Goal: Find specific page/section: Find specific page/section

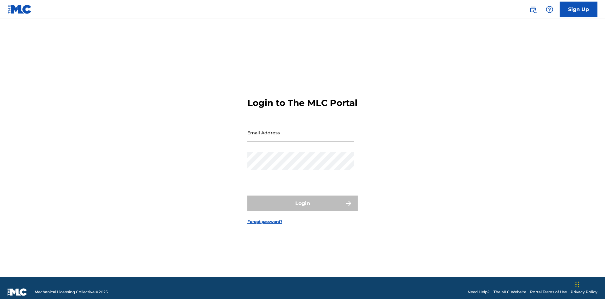
scroll to position [8, 0]
click at [301, 130] on input "Email Address" at bounding box center [301, 133] width 107 height 18
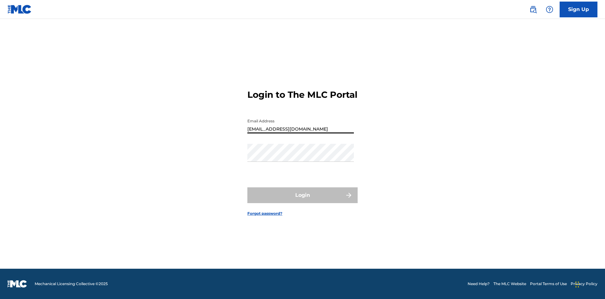
scroll to position [0, 20]
type input "[EMAIL_ADDRESS][DOMAIN_NAME]"
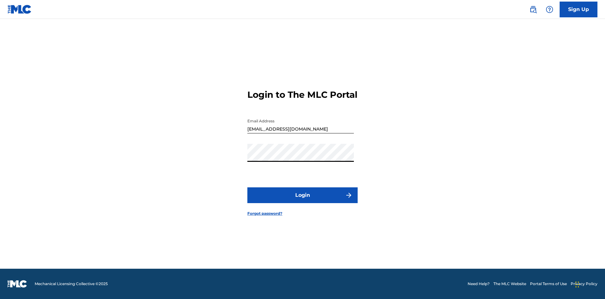
click at [303, 201] on button "Login" at bounding box center [303, 195] width 110 height 16
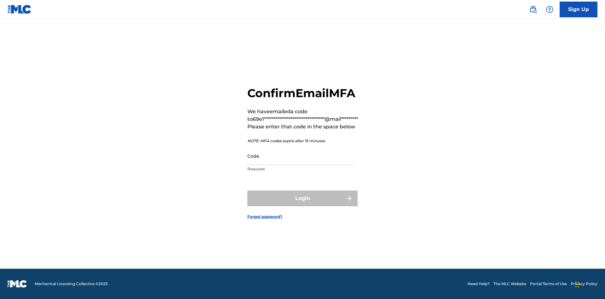
click at [301, 156] on input "Code" at bounding box center [301, 156] width 107 height 18
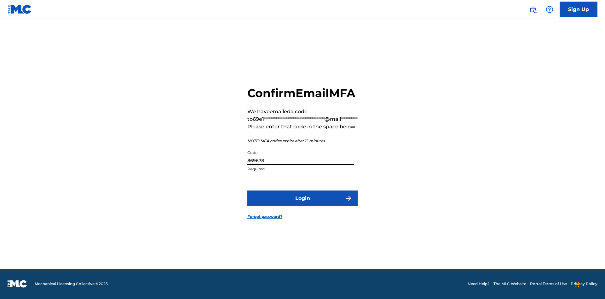
type input "869678"
click at [303, 198] on button "Login" at bounding box center [303, 198] width 110 height 16
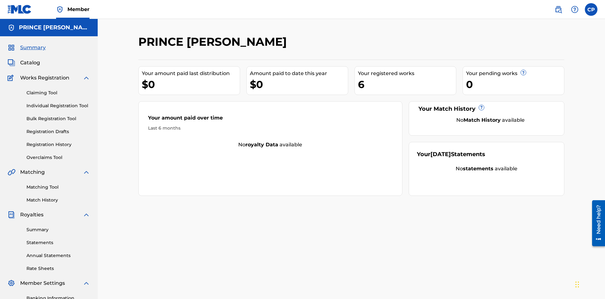
click at [30, 59] on span "Catalog" at bounding box center [30, 63] width 20 height 8
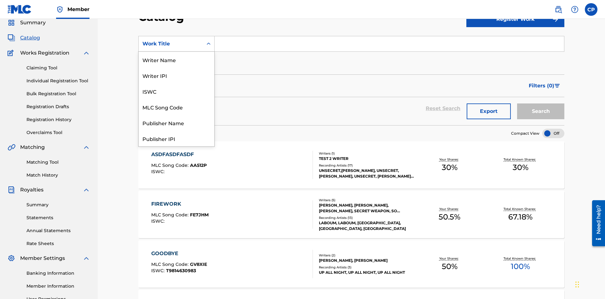
scroll to position [95, 0]
click at [177, 138] on div "Work Title" at bounding box center [177, 139] width 76 height 16
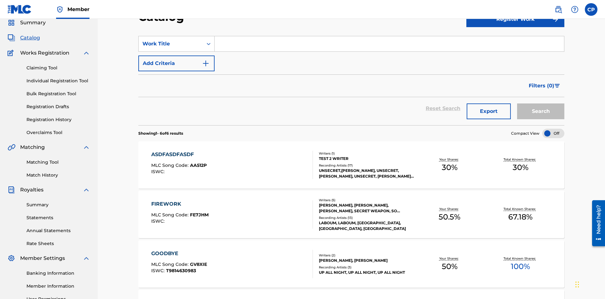
click at [389, 45] on input "Search Form" at bounding box center [390, 43] width 350 height 15
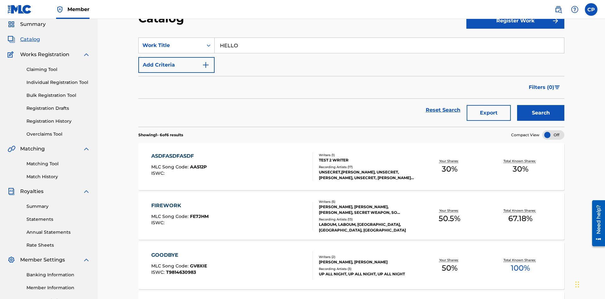
type input "HELLO"
click at [541, 105] on button "Search" at bounding box center [541, 113] width 47 height 16
